Goal: Ask a question

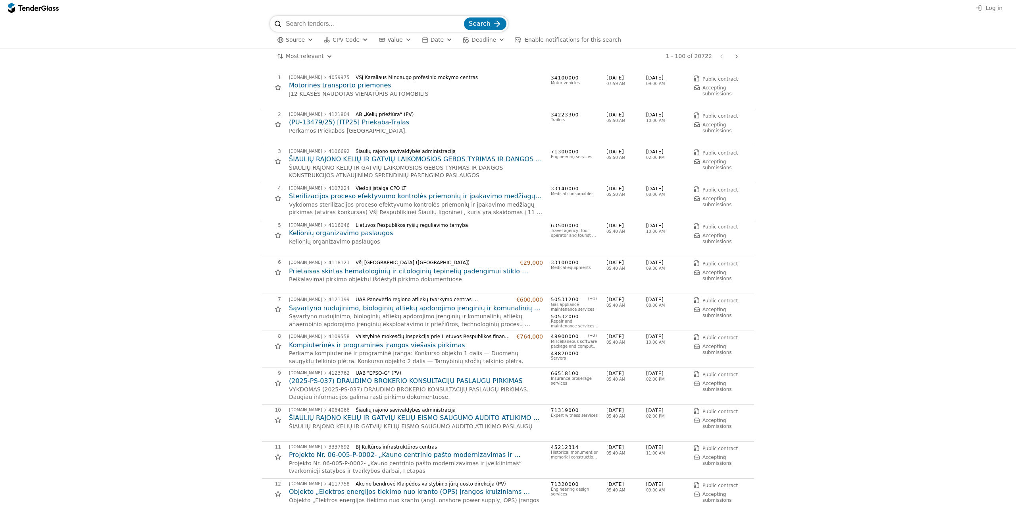
click at [322, 31] on input "search" at bounding box center [374, 24] width 177 height 16
type input "toksika"
click at [464, 19] on button "Search" at bounding box center [485, 25] width 42 height 13
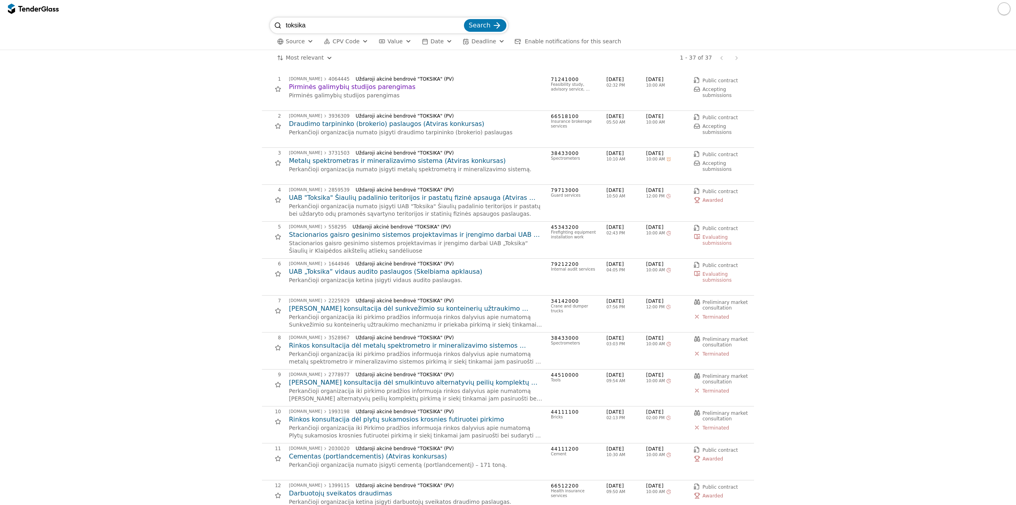
click at [333, 89] on h2 "Pirminės galimybių studijos parengimas" at bounding box center [416, 87] width 254 height 9
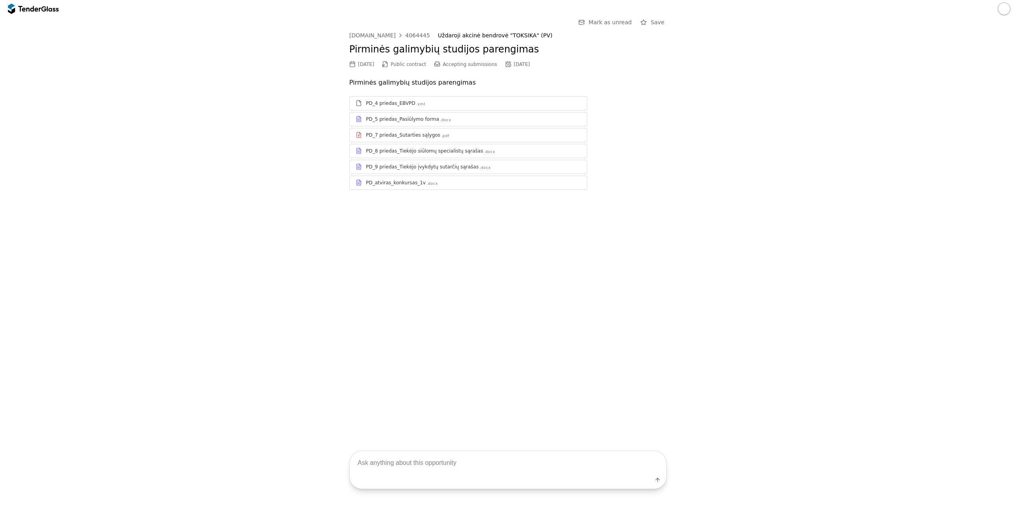
drag, startPoint x: 538, startPoint y: 65, endPoint x: 512, endPoint y: 65, distance: 26.2
click at [512, 65] on div "[DATE] Public contract Accepting submissions [DATE]" at bounding box center [508, 64] width 318 height 9
click at [430, 456] on textarea at bounding box center [508, 462] width 317 height 23
type textarea "ar yra numatyta pirkimo vertė?"
drag, startPoint x: 420, startPoint y: 36, endPoint x: 393, endPoint y: 35, distance: 27.0
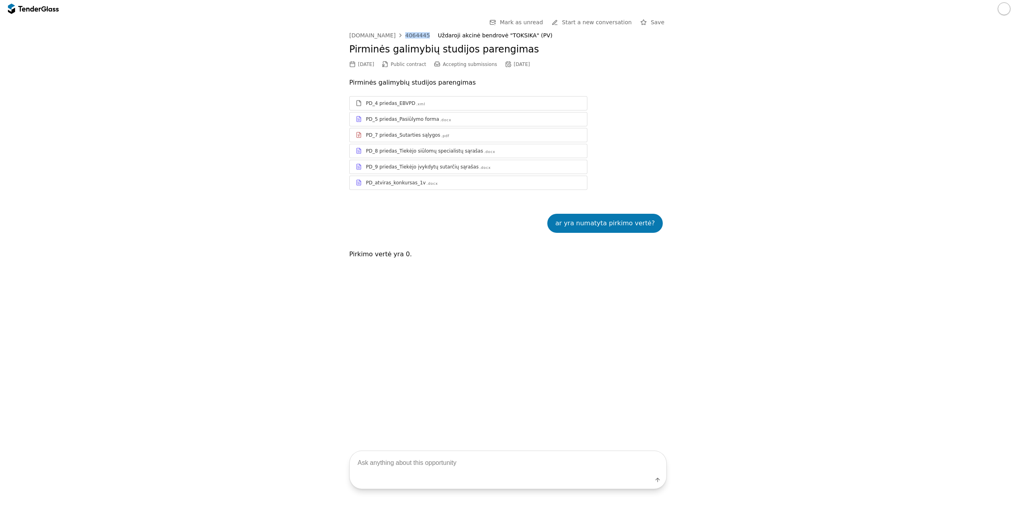
click at [393, 35] on div "[DOMAIN_NAME] 4064445 Uždaroji akcinė bendrovė "TOKSIKA" (PV)" at bounding box center [508, 35] width 318 height 7
copy link "4064445"
drag, startPoint x: 526, startPoint y: 35, endPoint x: 490, endPoint y: 33, distance: 36.6
click at [490, 33] on div "Uždaroji akcinė bendrovė "TOKSIKA" (PV)" at bounding box center [548, 35] width 221 height 7
copy div ""TOKSIKA" (PV)"
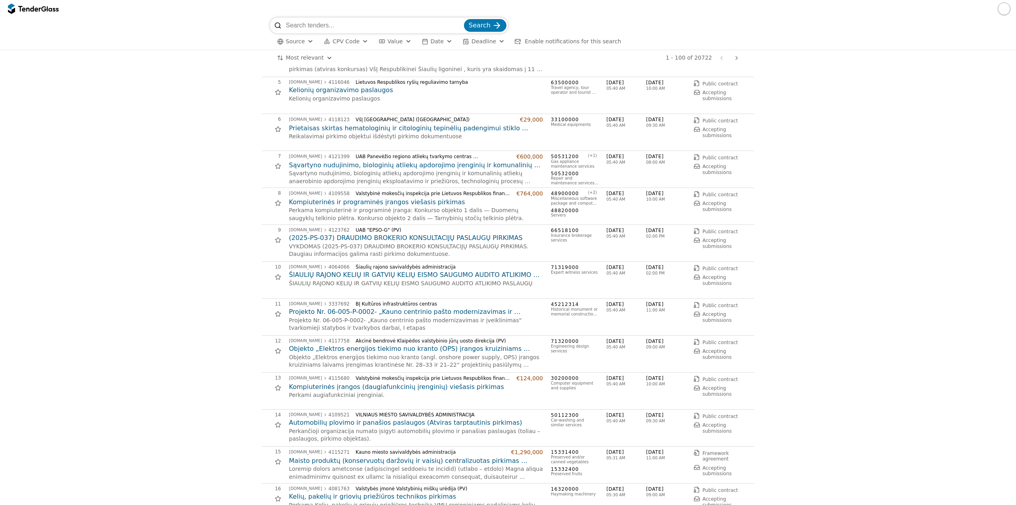
scroll to position [159, 0]
